Goal: Communication & Community: Share content

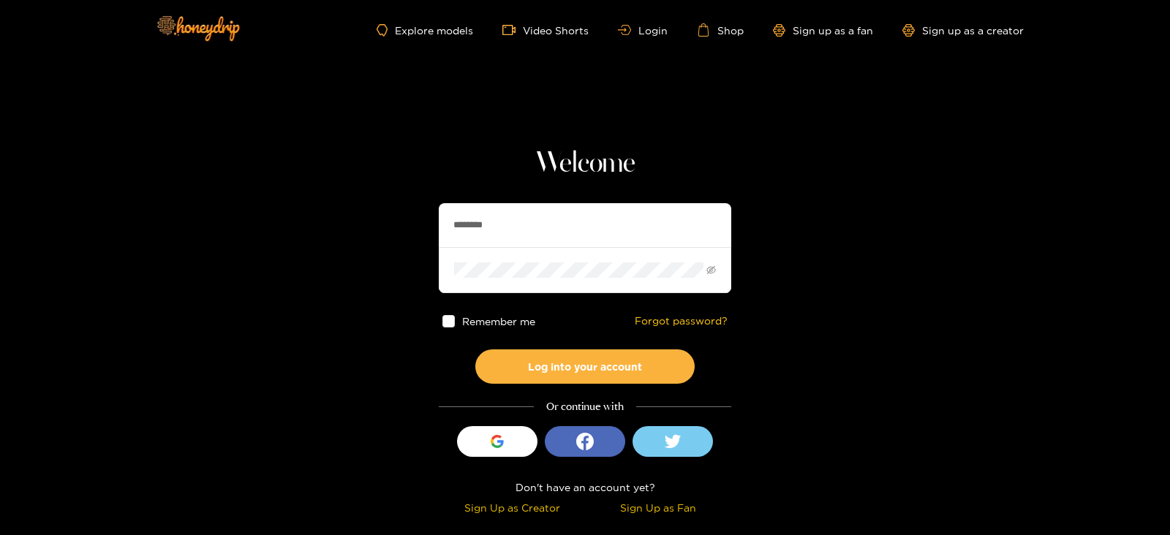
drag, startPoint x: 505, startPoint y: 206, endPoint x: 351, endPoint y: 236, distance: 157.4
click at [351, 236] on section "Welcome ******** Remember me Forgot password? Log into your account Or continue…" at bounding box center [585, 260] width 1170 height 520
type input "********"
click at [475, 350] on button "Log into your account" at bounding box center [584, 367] width 219 height 34
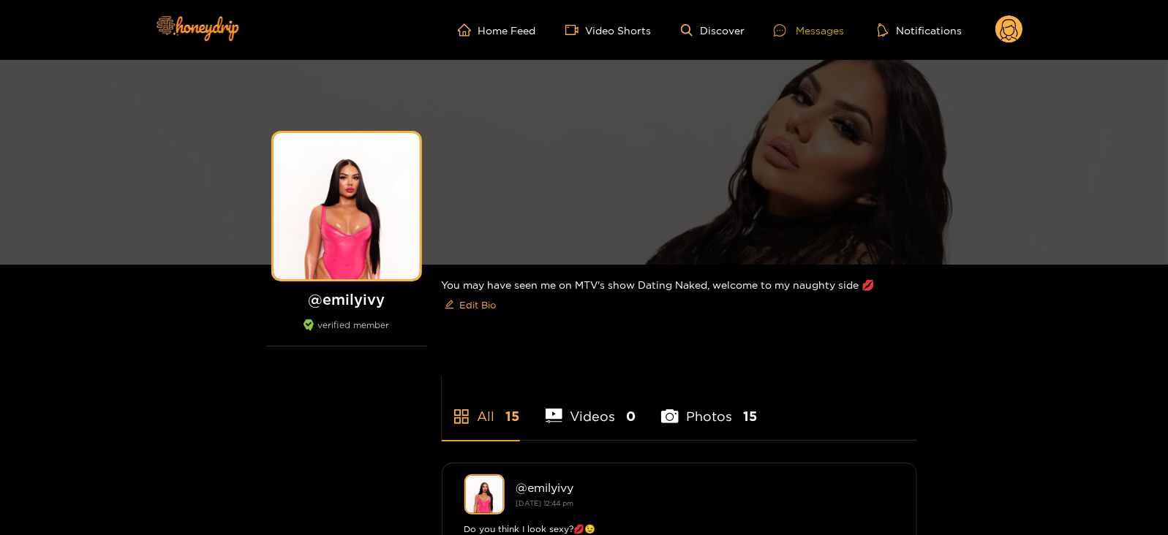
click at [777, 34] on icon at bounding box center [780, 30] width 12 height 12
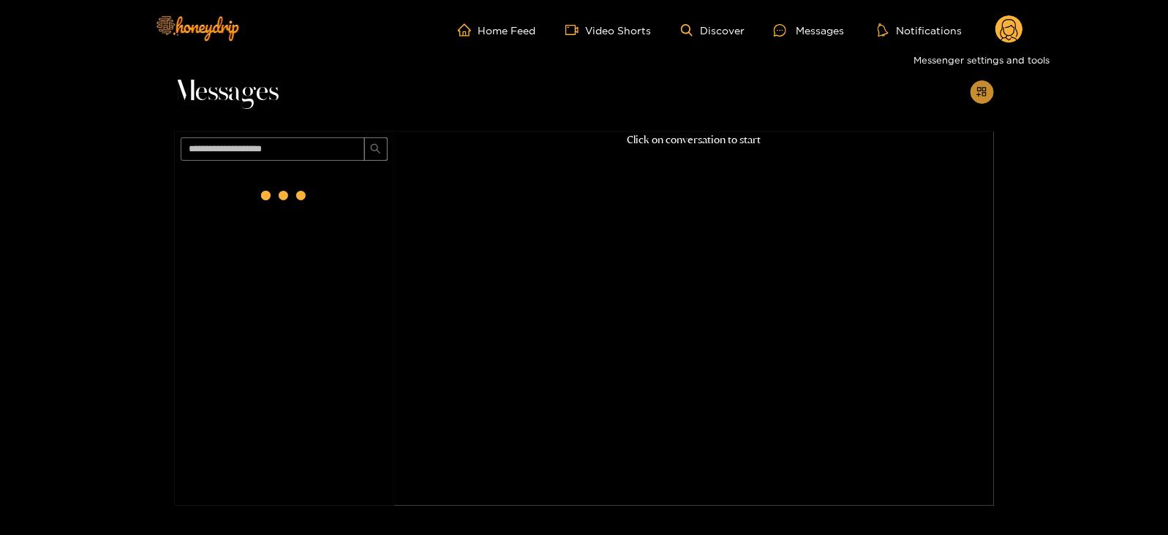
click at [987, 89] on icon "appstore-add" at bounding box center [981, 91] width 11 height 11
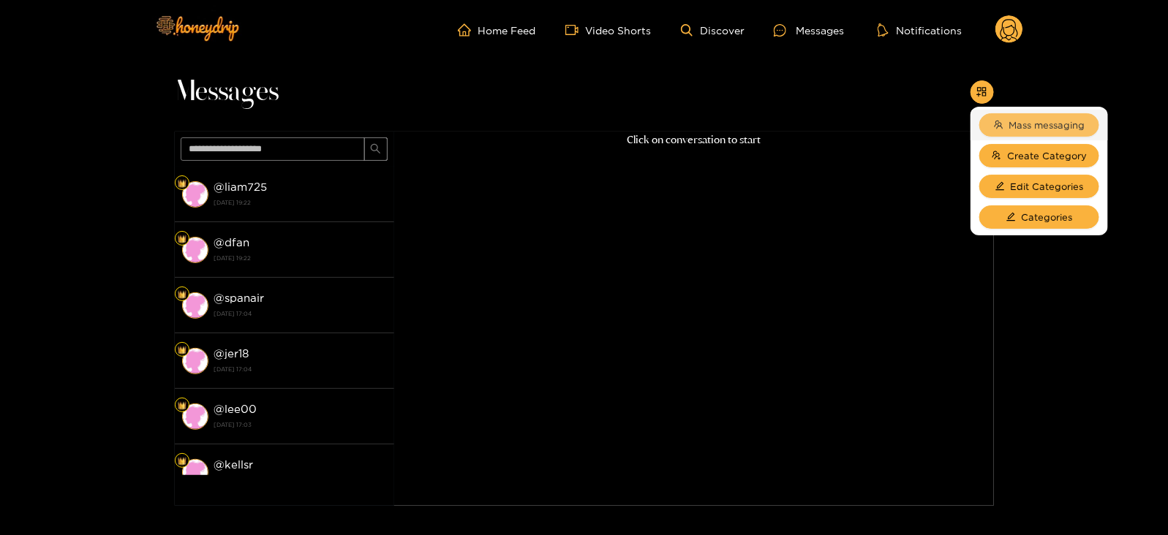
click at [994, 121] on icon "team" at bounding box center [999, 125] width 10 height 10
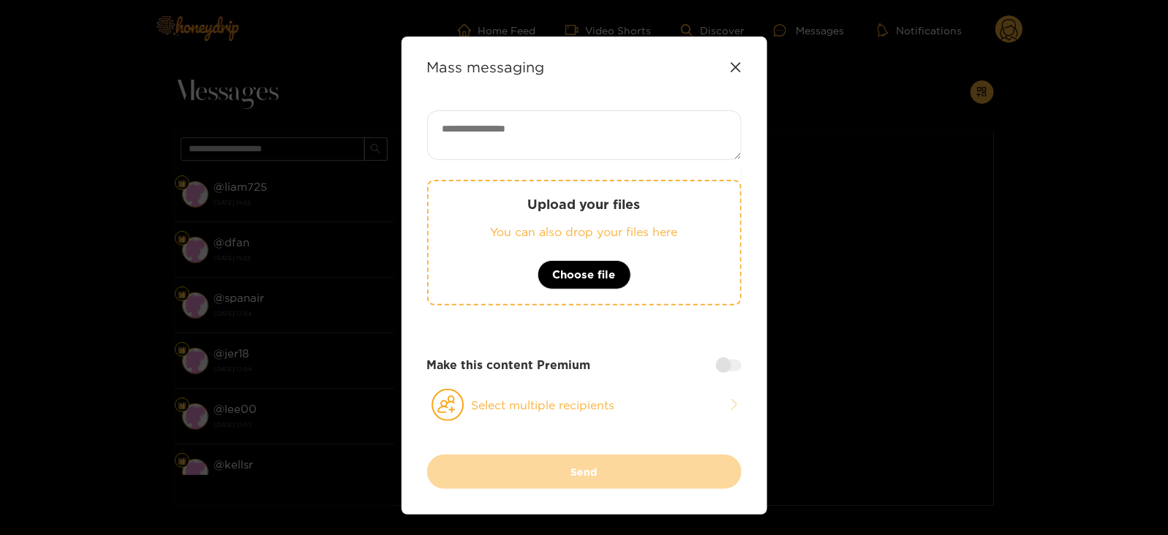
click at [563, 206] on p "Upload your files" at bounding box center [584, 204] width 253 height 17
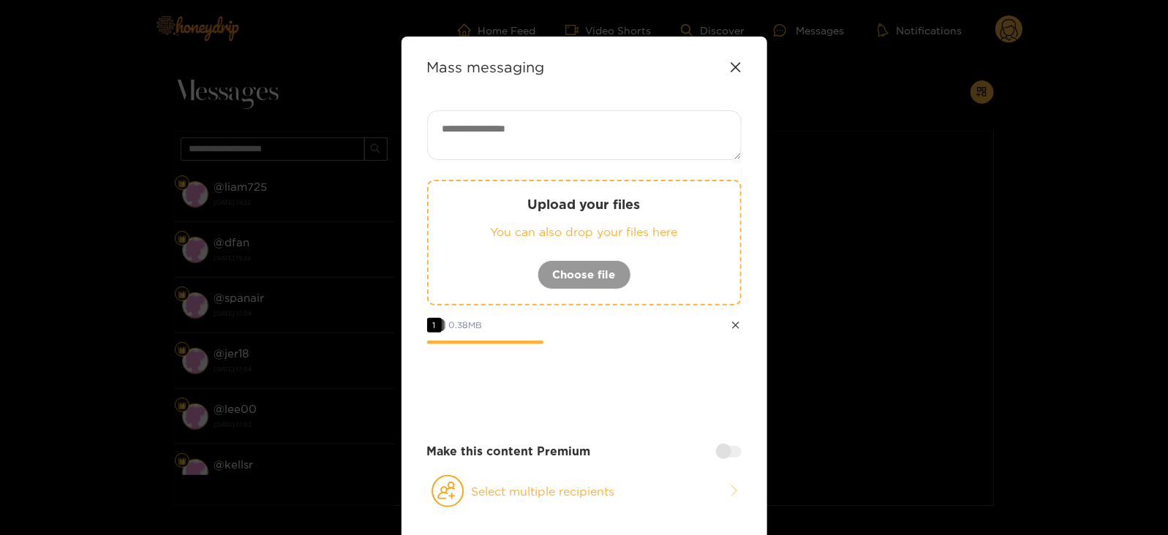
click at [562, 136] on textarea at bounding box center [584, 135] width 315 height 50
paste textarea "****"
type textarea "**********"
click at [476, 492] on button "Select multiple recipients" at bounding box center [584, 492] width 315 height 34
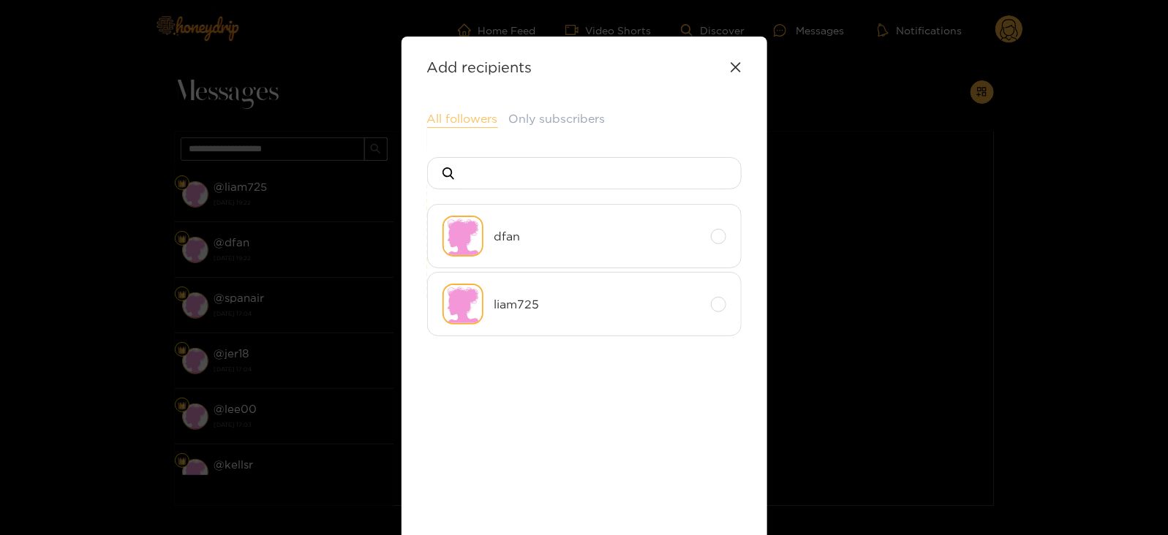
click at [459, 127] on button "All followers" at bounding box center [462, 119] width 71 height 18
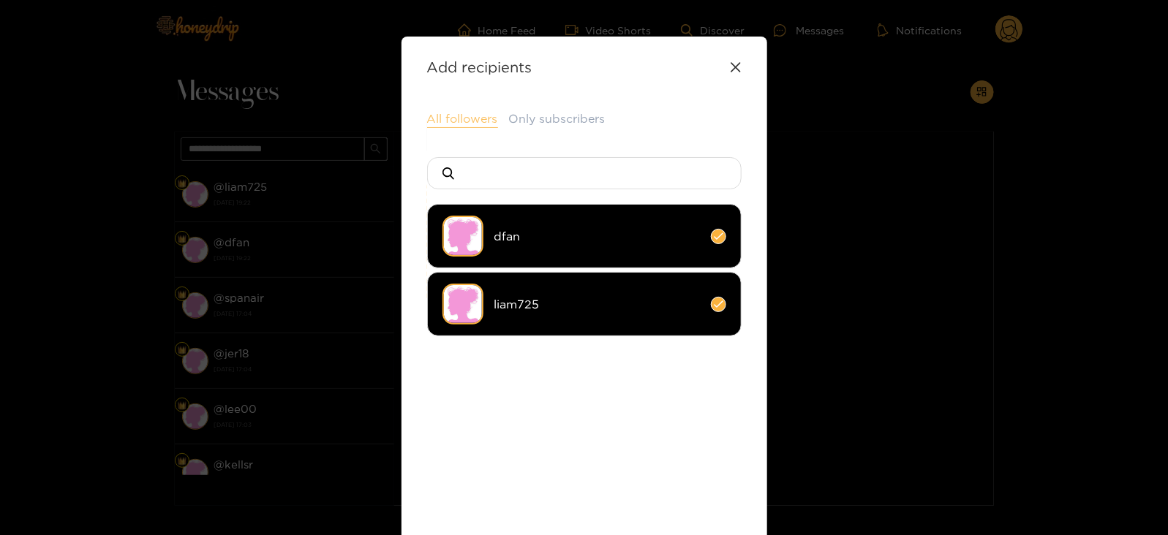
scroll to position [159, 0]
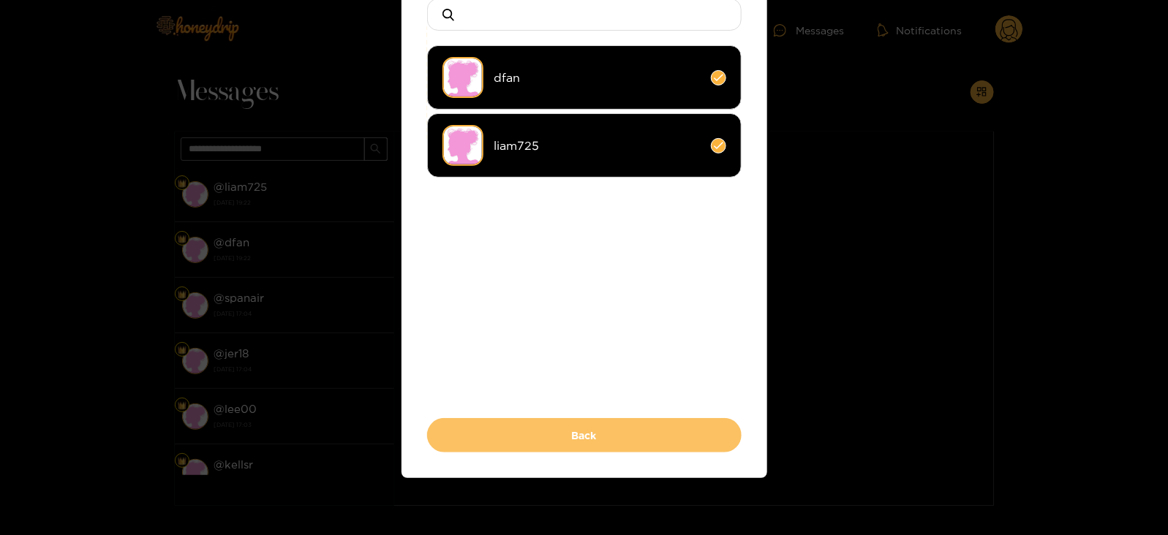
click at [508, 442] on button "Back" at bounding box center [584, 435] width 315 height 34
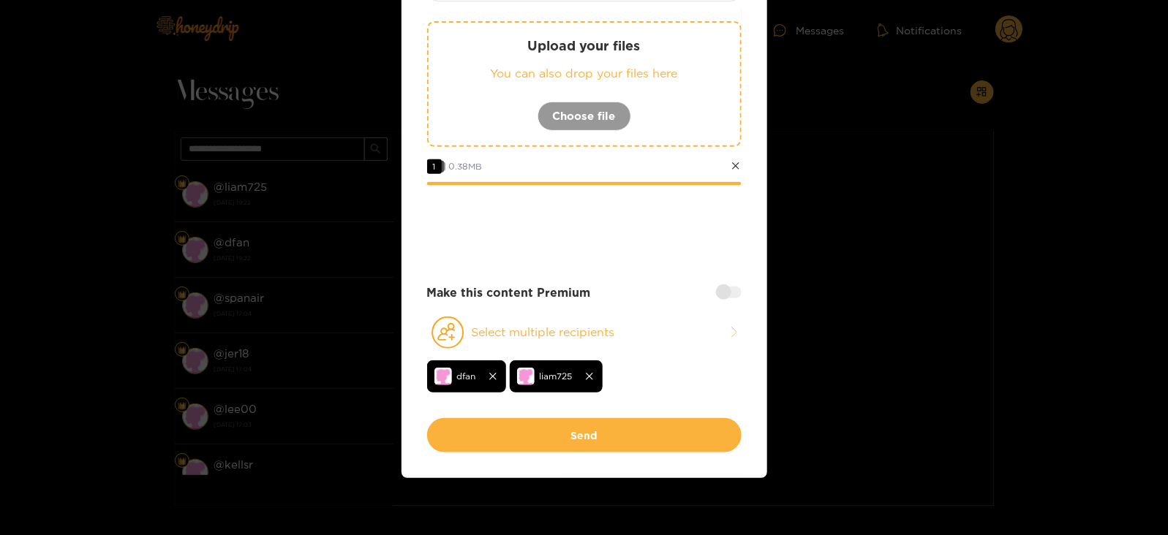
click at [716, 289] on div at bounding box center [729, 293] width 26 height 12
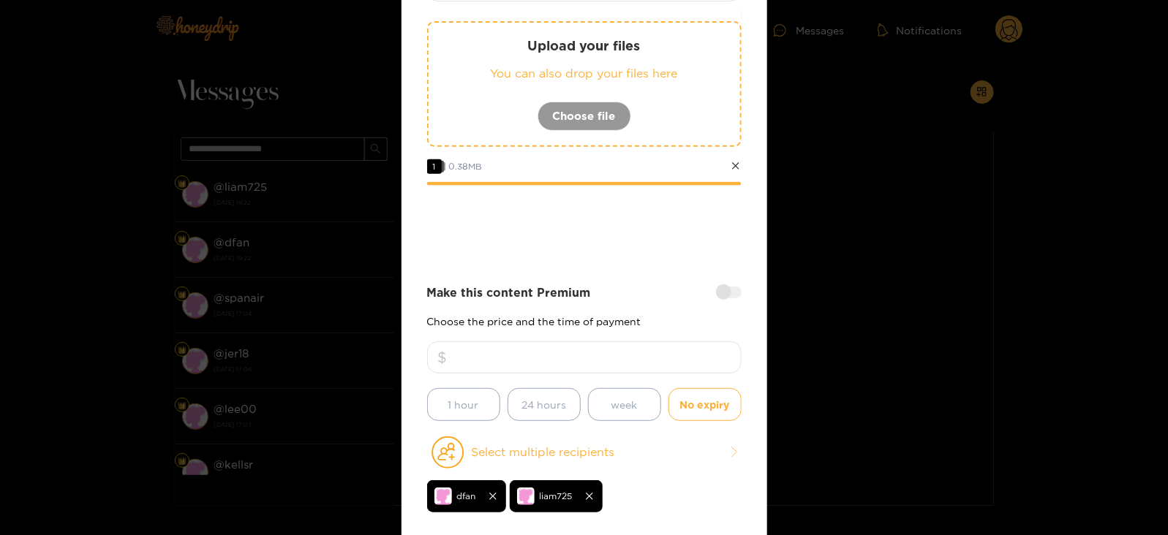
click at [619, 342] on input "number" at bounding box center [584, 358] width 315 height 32
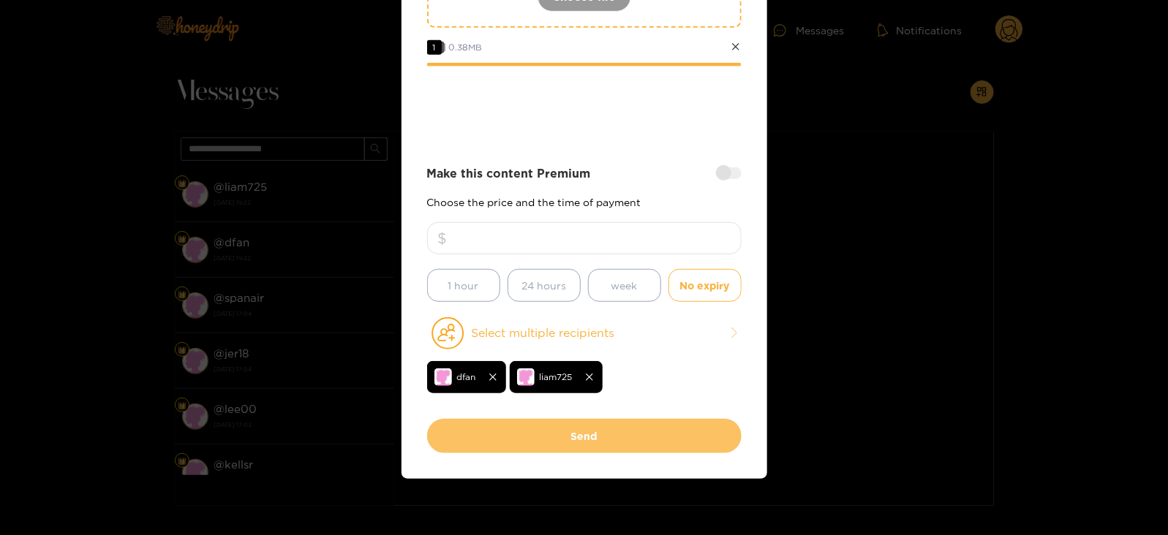
type input "*"
click at [537, 438] on button "Send" at bounding box center [584, 436] width 315 height 34
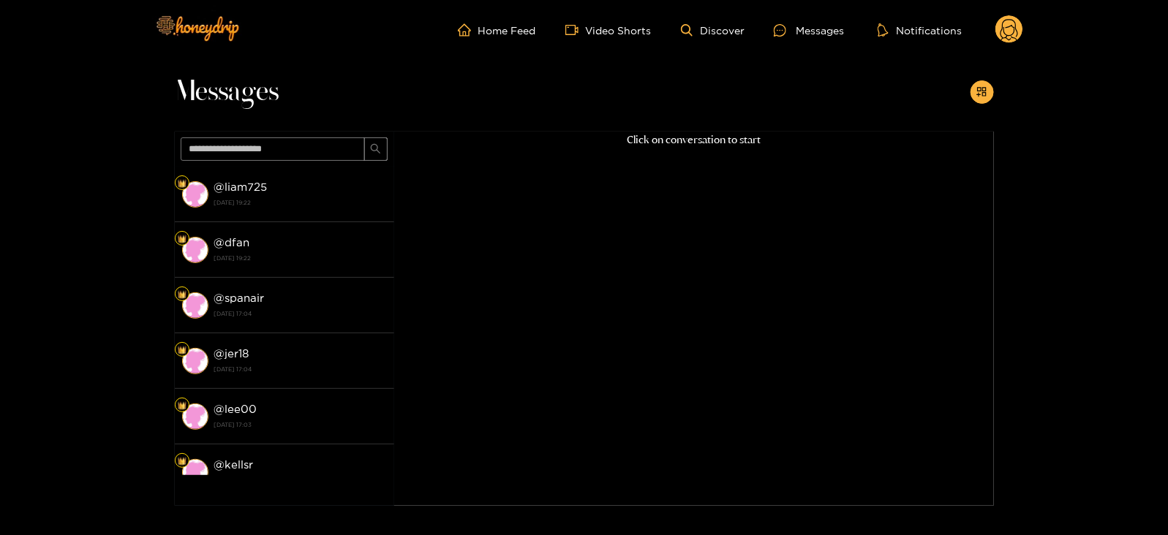
scroll to position [157, 0]
click at [1006, 45] on div "Home Feed Video Shorts Discover Messages Notifications 0 videos discover messag…" at bounding box center [585, 30] width 878 height 60
click at [1006, 39] on circle at bounding box center [1009, 29] width 28 height 28
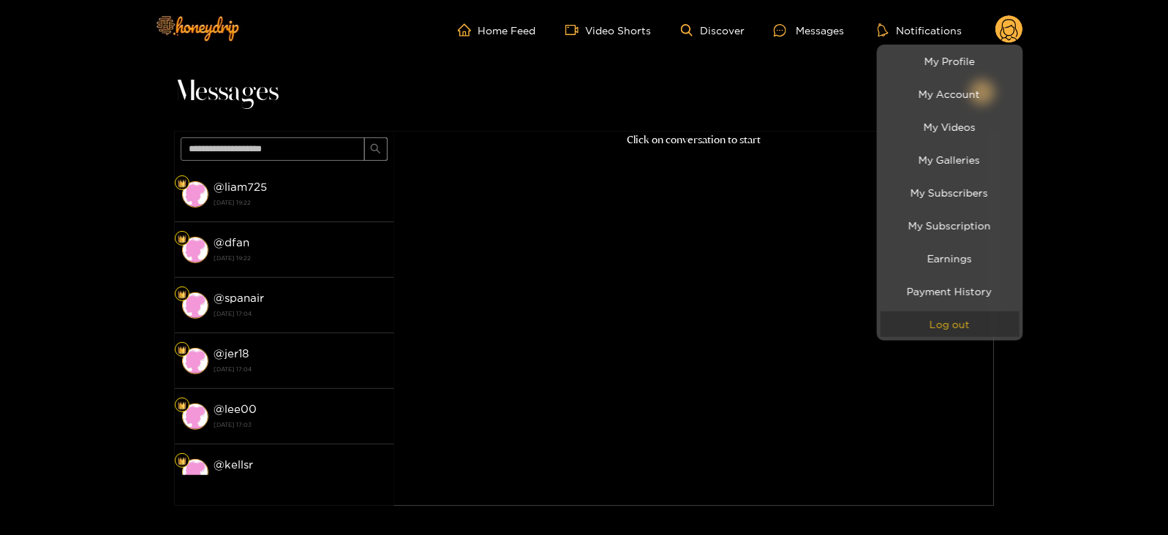
click at [896, 334] on button "Log out" at bounding box center [950, 325] width 139 height 26
